Goal: Information Seeking & Learning: Find specific fact

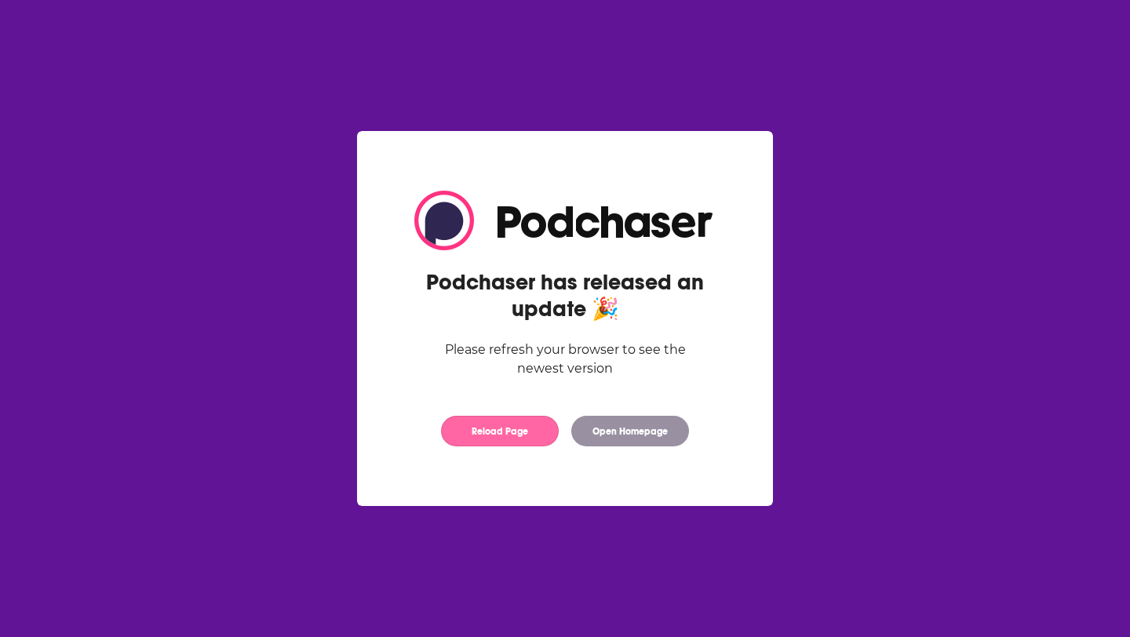
click at [503, 441] on button "Reload Page" at bounding box center [500, 431] width 118 height 31
click at [508, 434] on button "Reload Page" at bounding box center [500, 431] width 118 height 31
click at [597, 416] on div "Podchaser has released an update 🎉 Please refresh your browser to see the newes…" at bounding box center [565, 318] width 352 height 286
click at [585, 429] on button "Open Homepage" at bounding box center [630, 431] width 118 height 31
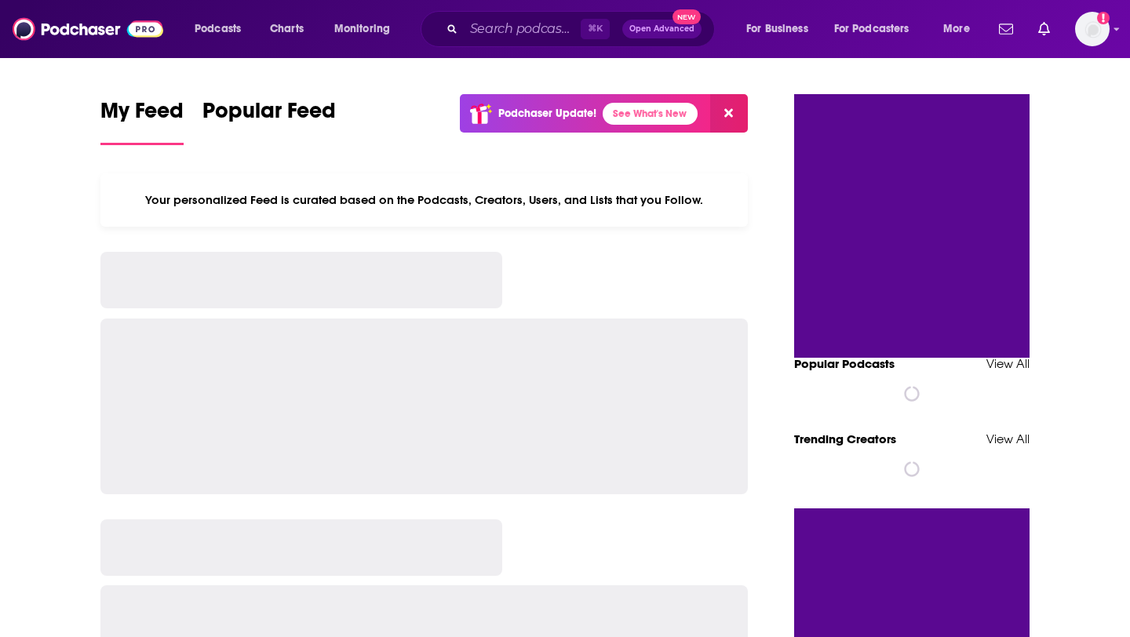
click at [429, 35] on div "⌘ K Open Advanced New" at bounding box center [568, 29] width 294 height 36
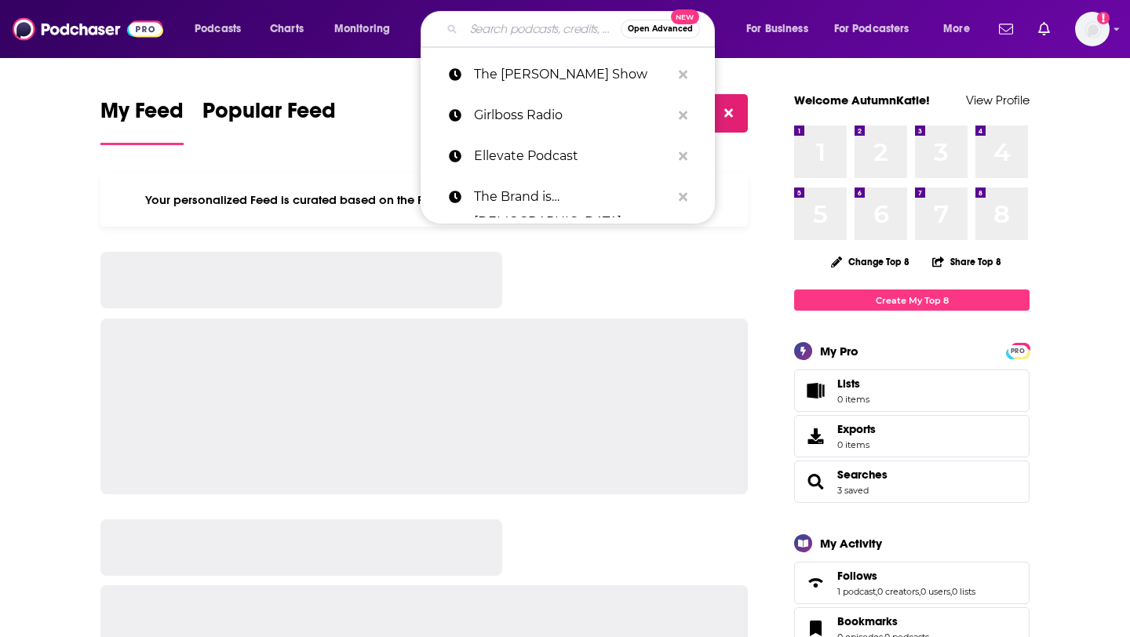
click at [465, 28] on input "Search podcasts, credits, & more..." at bounding box center [542, 28] width 157 height 25
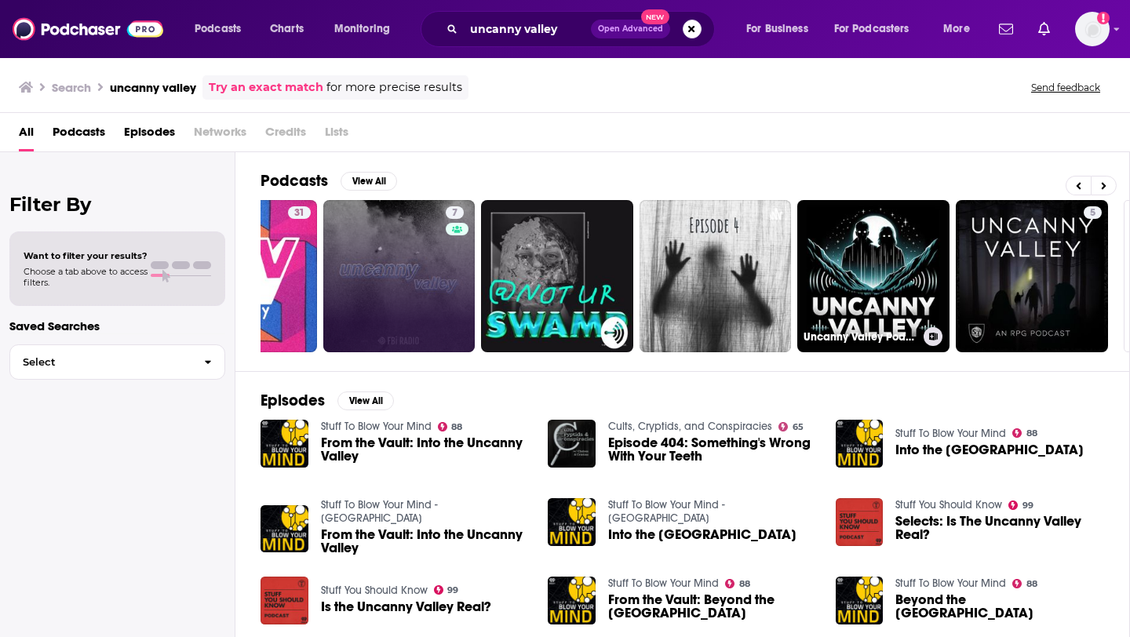
scroll to position [0, 572]
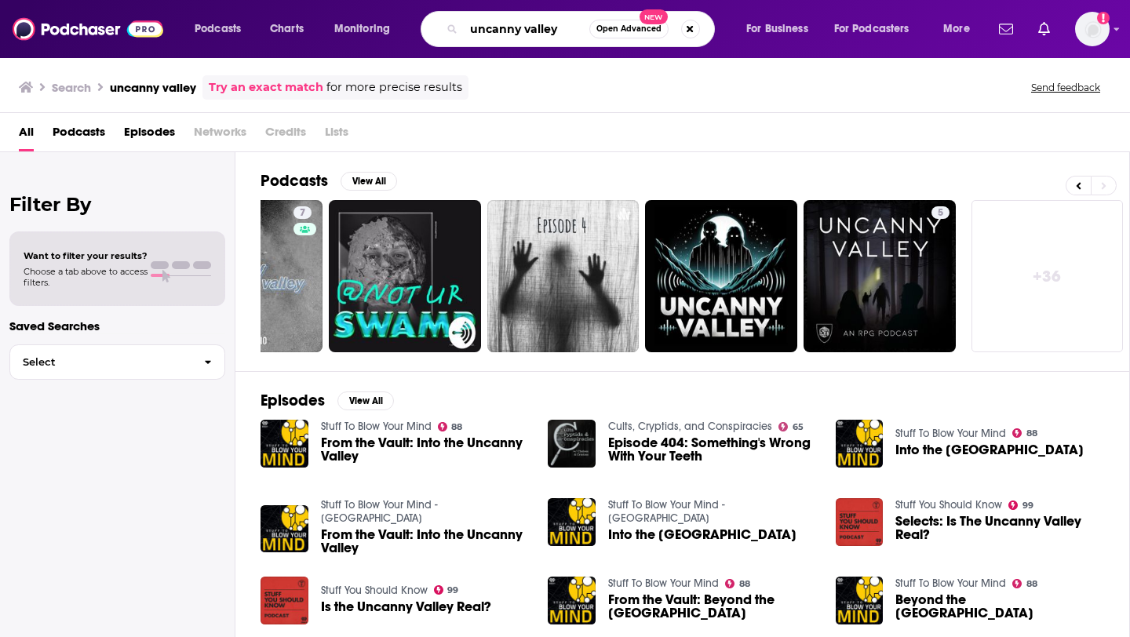
click at [564, 26] on input "uncanny valley" at bounding box center [527, 28] width 126 height 25
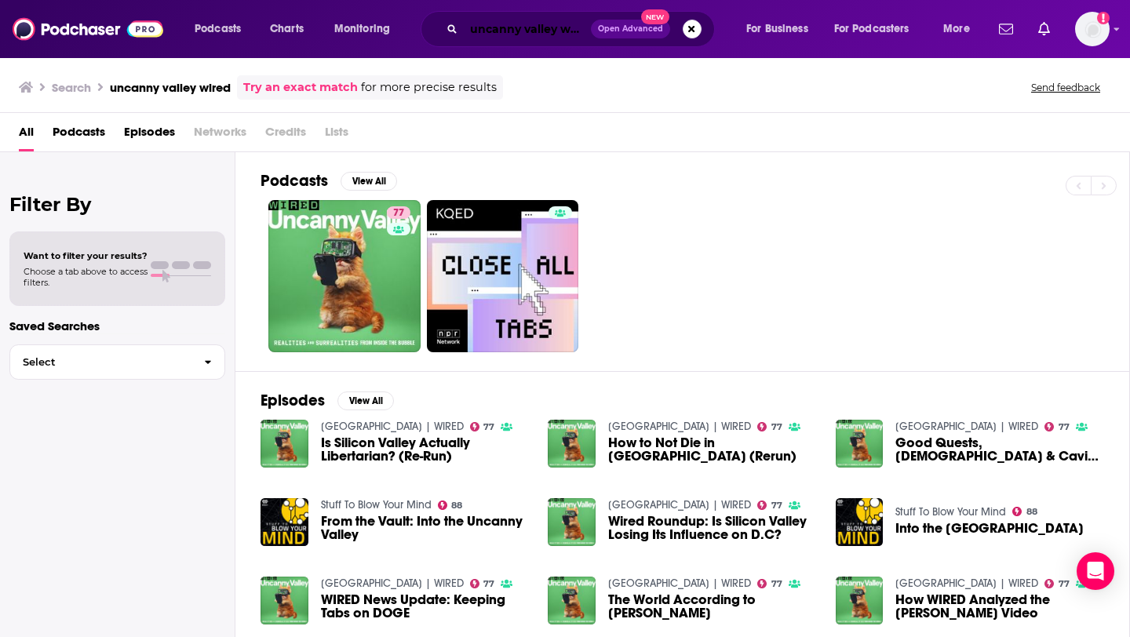
click at [533, 26] on input "uncanny valley wired" at bounding box center [527, 28] width 127 height 25
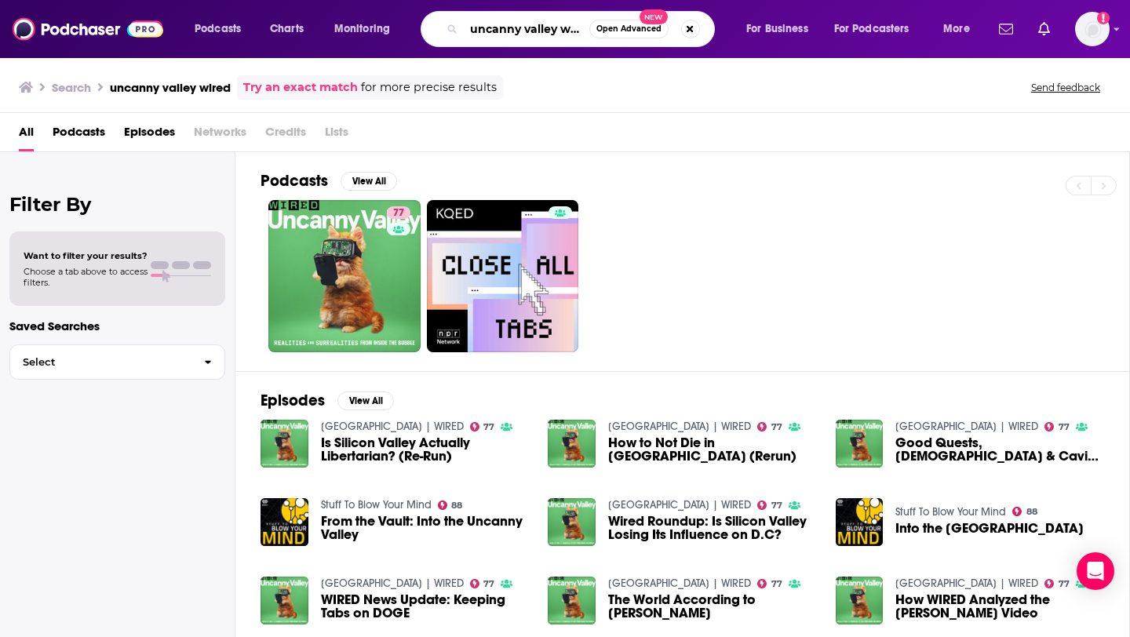
scroll to position [0, 11]
drag, startPoint x: 567, startPoint y: 30, endPoint x: 842, endPoint y: 30, distance: 274.7
click at [842, 30] on div "Podcasts Charts Monitoring uncanny valley wired Open Advanced New For Business …" at bounding box center [584, 29] width 801 height 36
type input "uncanny valley the big interview"
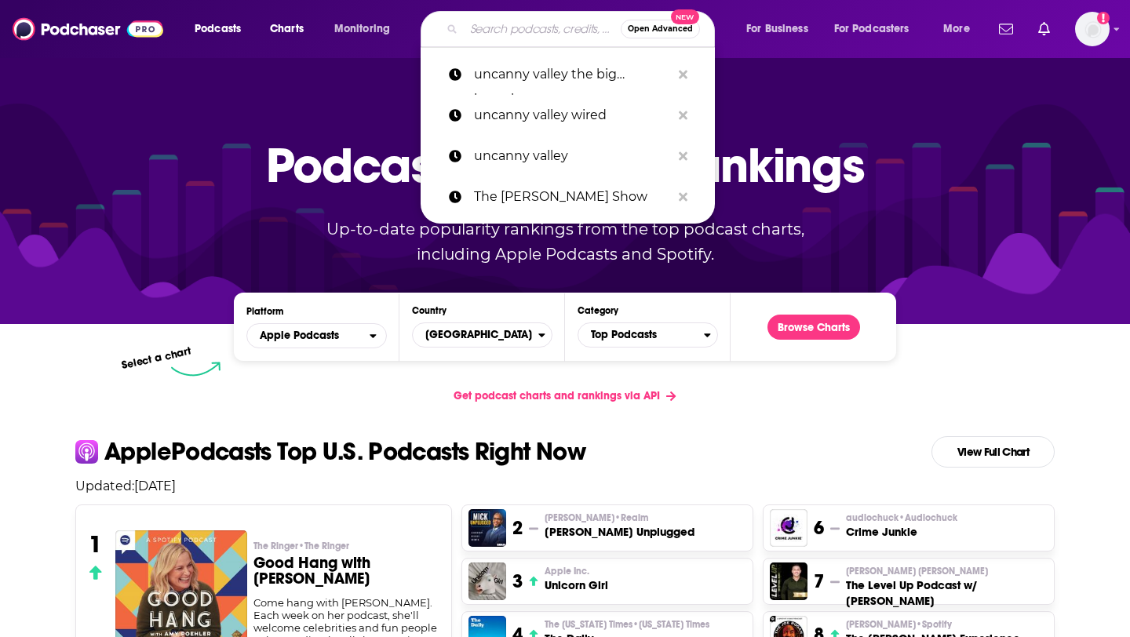
click at [469, 20] on input "Search podcasts, credits, & more..." at bounding box center [542, 28] width 157 height 25
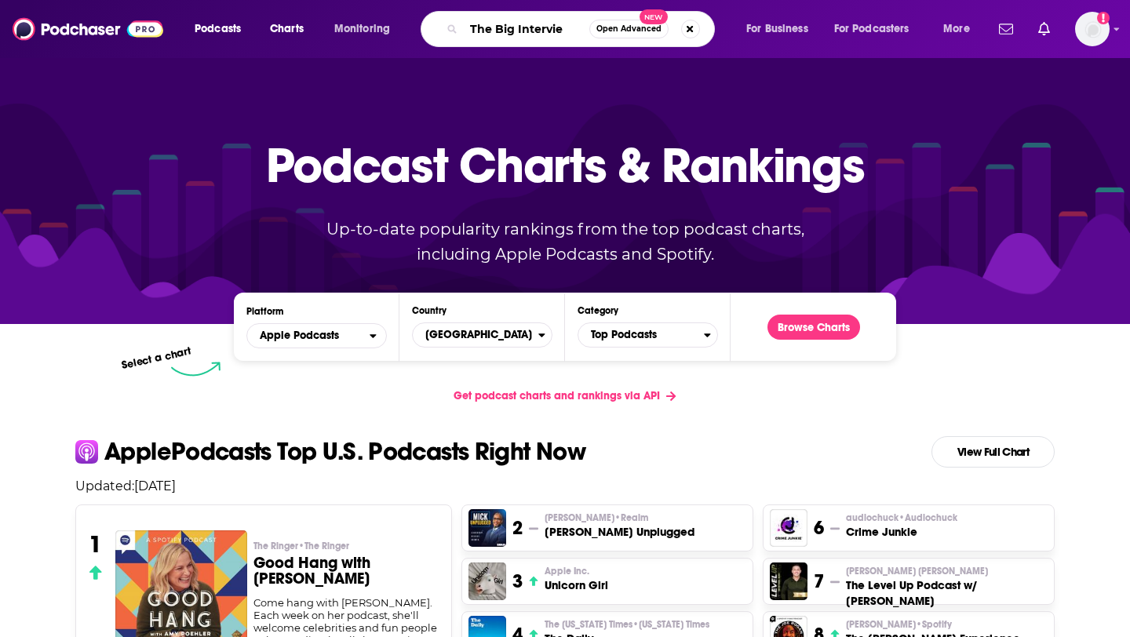
type input "The Big Interview"
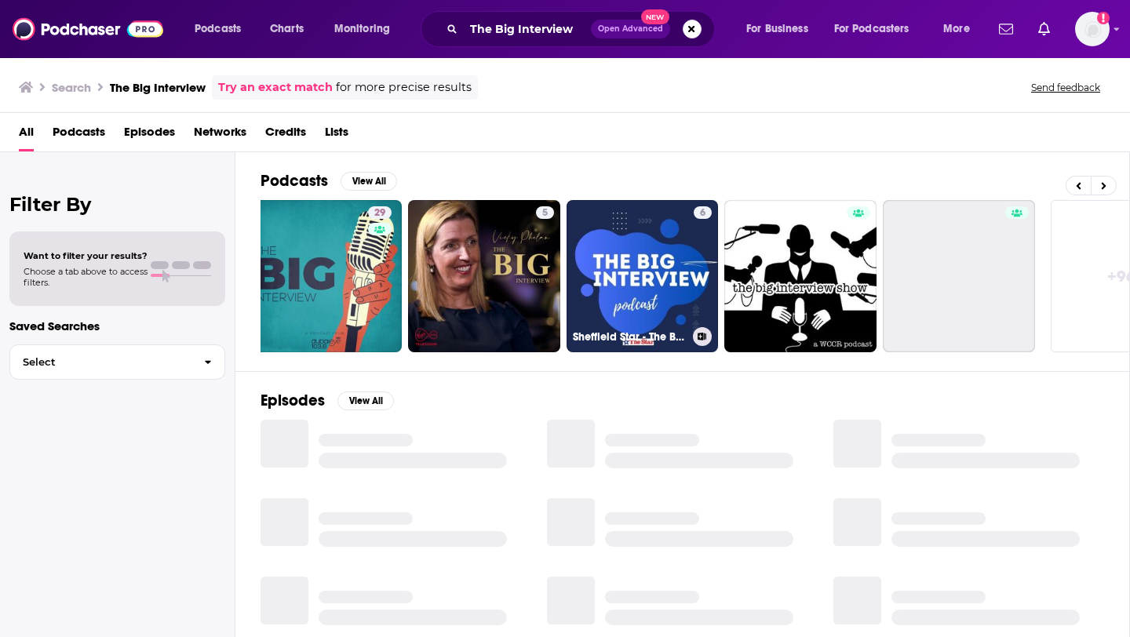
scroll to position [0, 572]
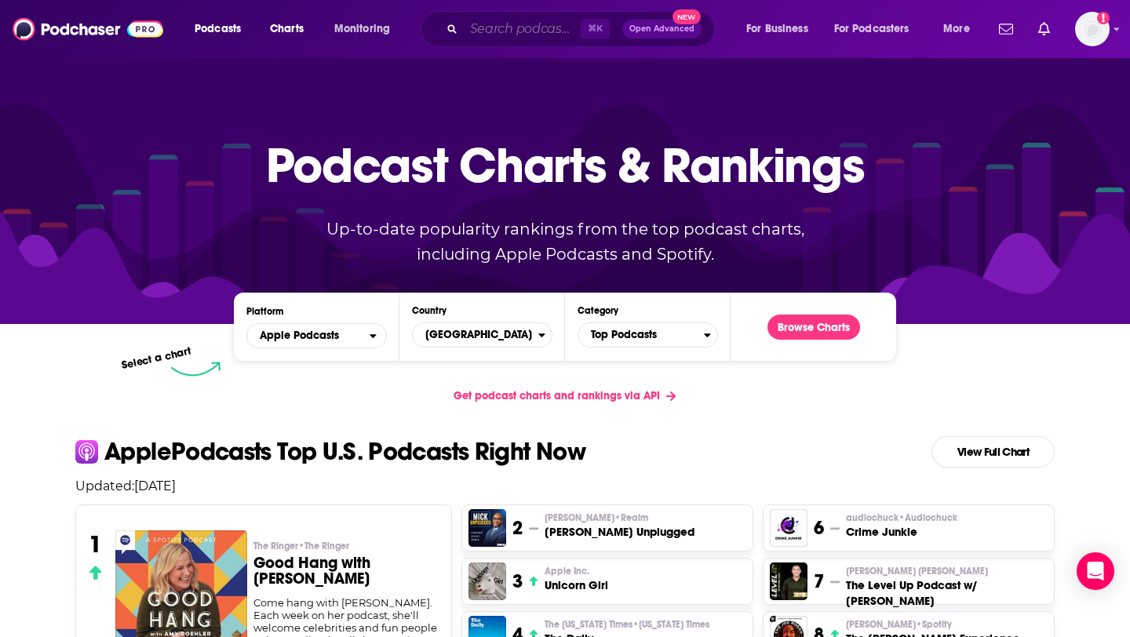
click at [494, 24] on input "Search podcasts, credits, & more..." at bounding box center [522, 28] width 117 height 25
paste input "he BIG INTERVIEW with WIRED's [PERSON_NAME]"
type input "he BIG INTERVIEW with WIRED's [PERSON_NAME]"
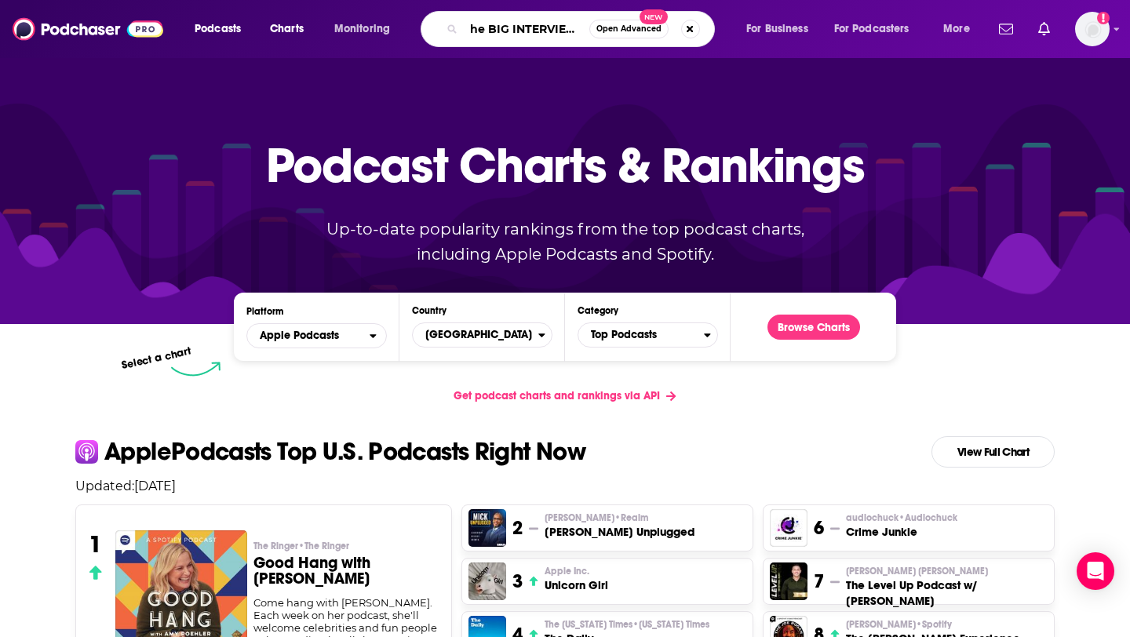
scroll to position [0, 180]
